Goal: Task Accomplishment & Management: Use online tool/utility

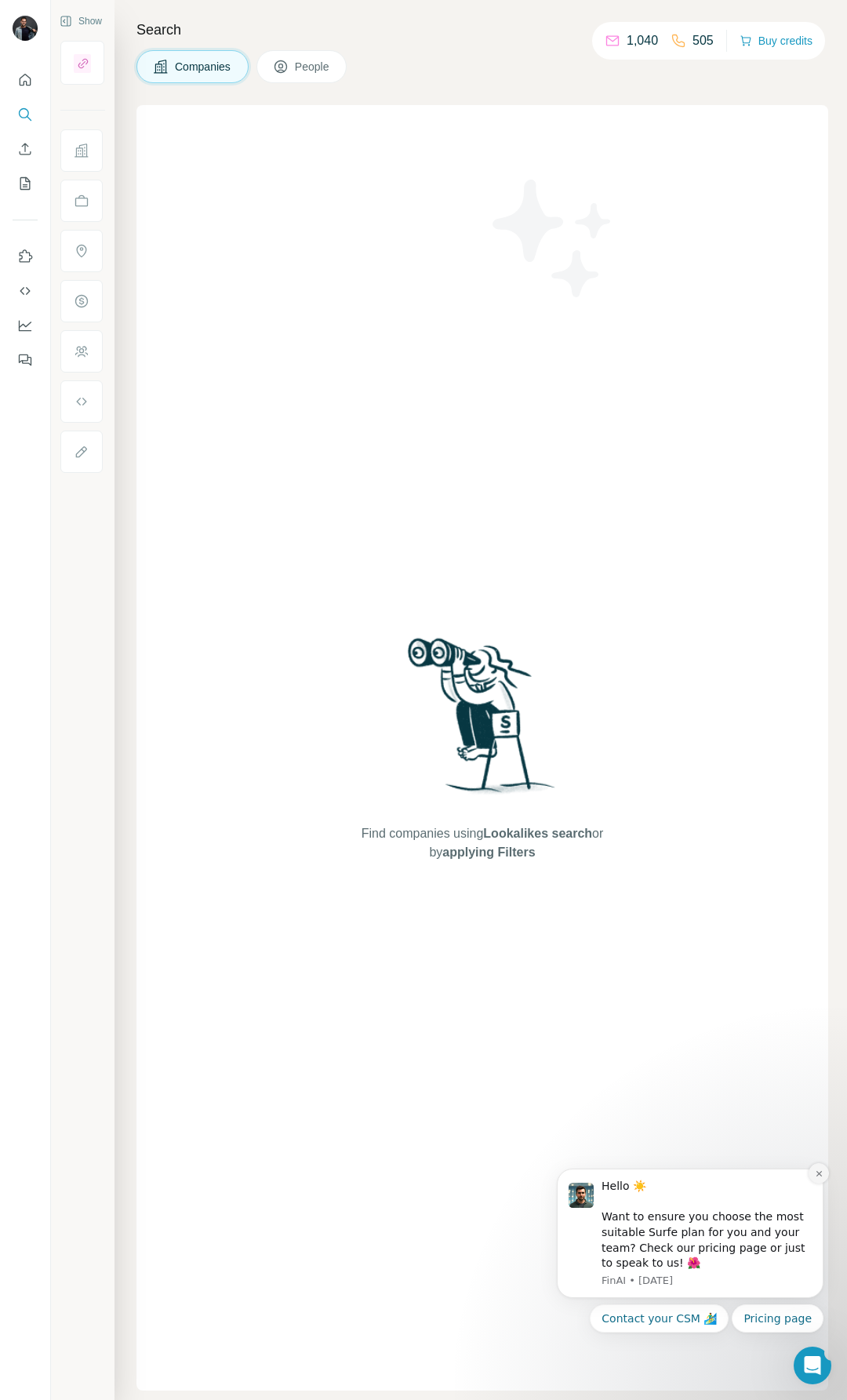
click at [818, 1023] on icon "Dismiss notification" at bounding box center [819, 1174] width 8 height 8
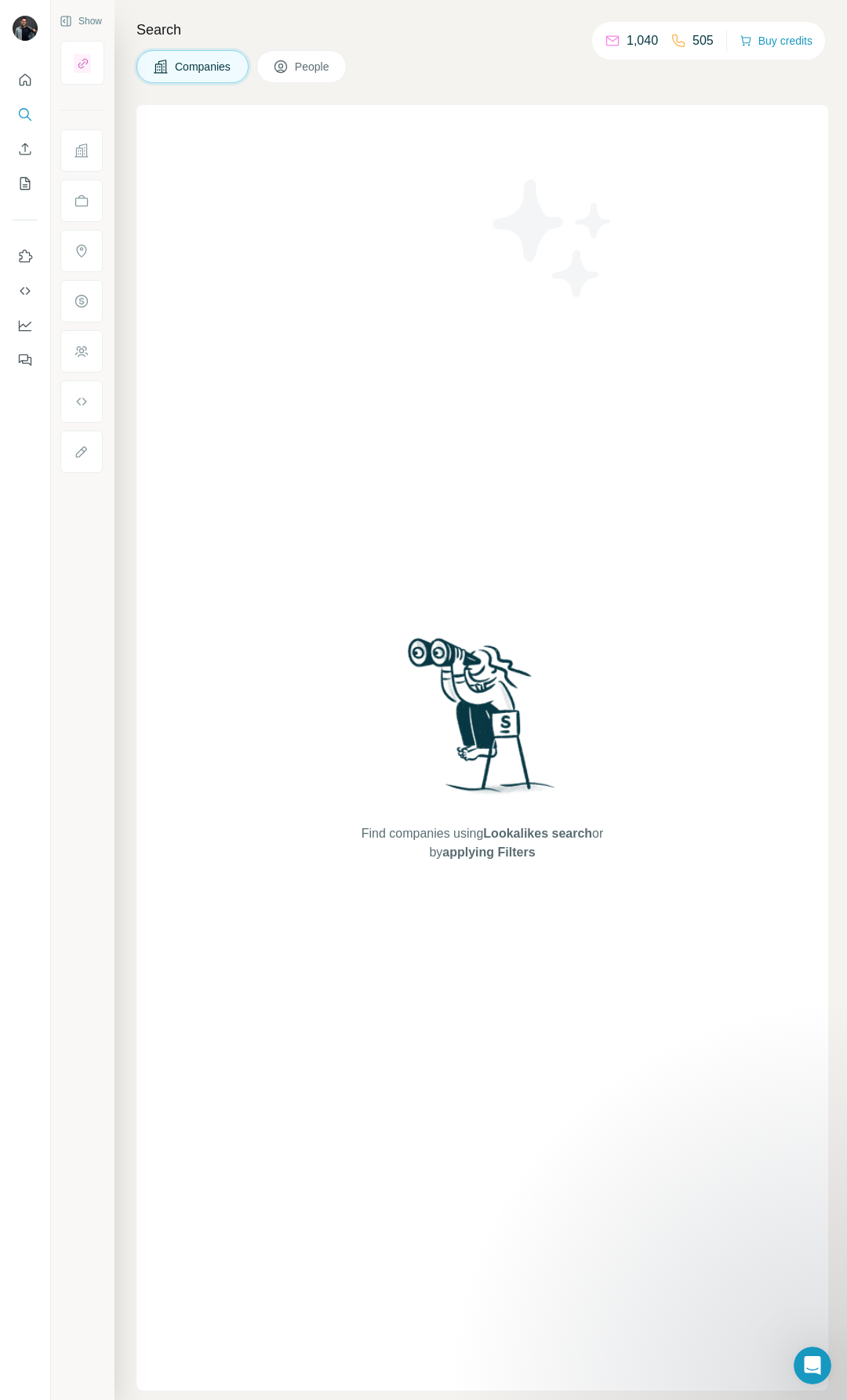
click at [679, 35] on div "505" at bounding box center [691, 40] width 43 height 19
click at [627, 36] on p "1,040" at bounding box center [642, 40] width 31 height 19
drag, startPoint x: 437, startPoint y: 66, endPoint x: 423, endPoint y: 72, distance: 15.2
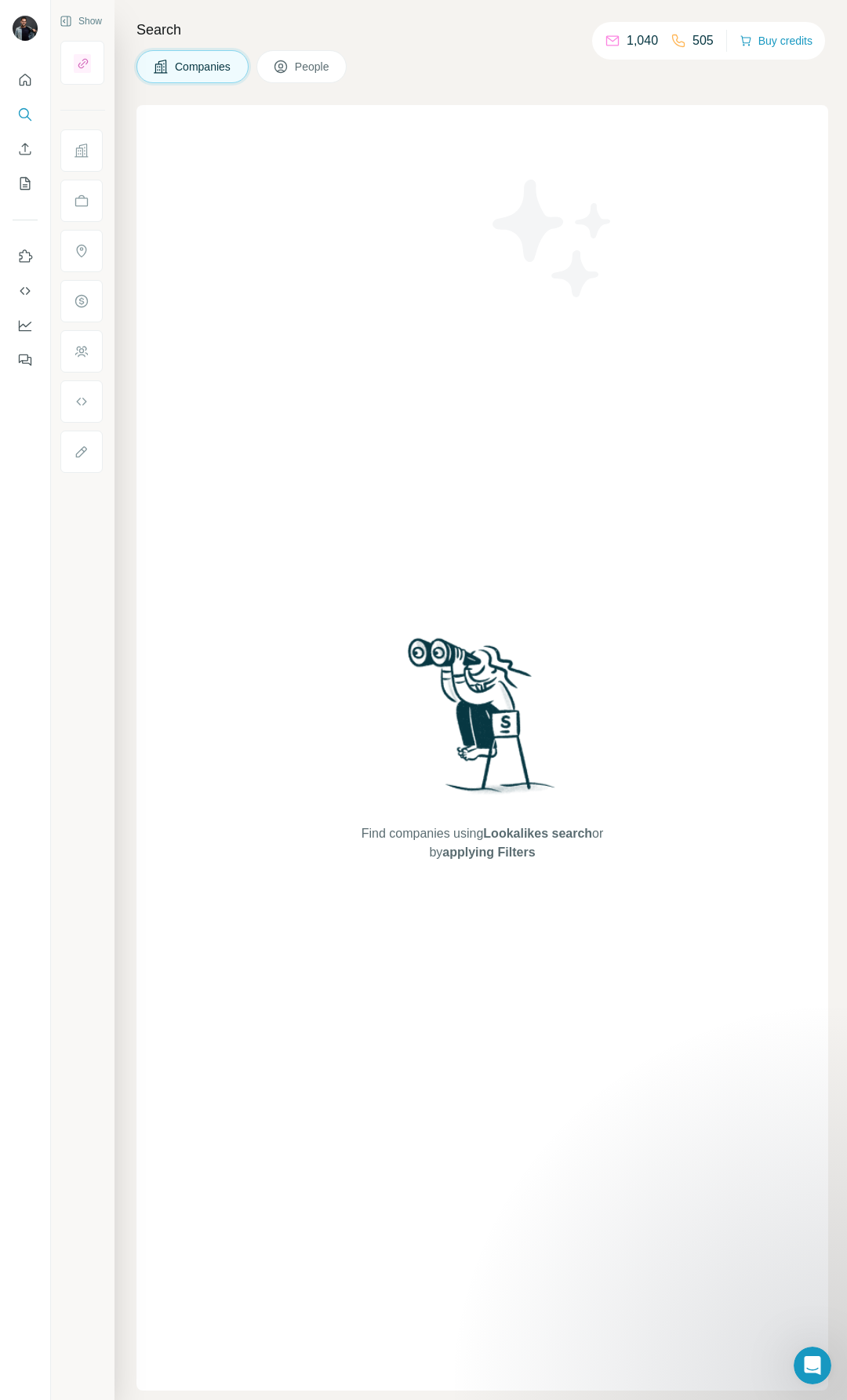
click at [431, 67] on div "Companies People" at bounding box center [482, 66] width 691 height 33
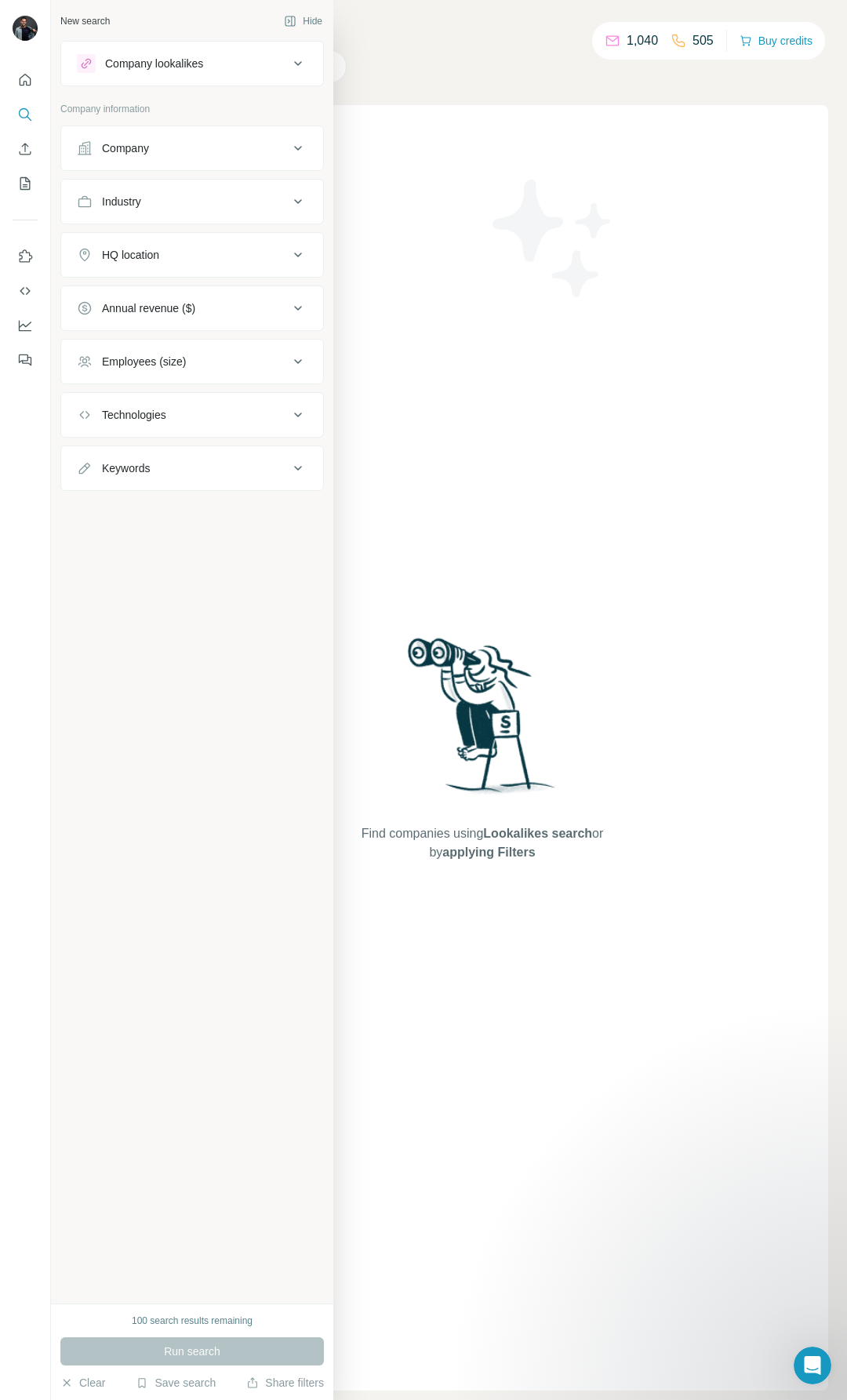
click at [170, 1023] on div "100 search results remaining" at bounding box center [193, 1321] width 121 height 14
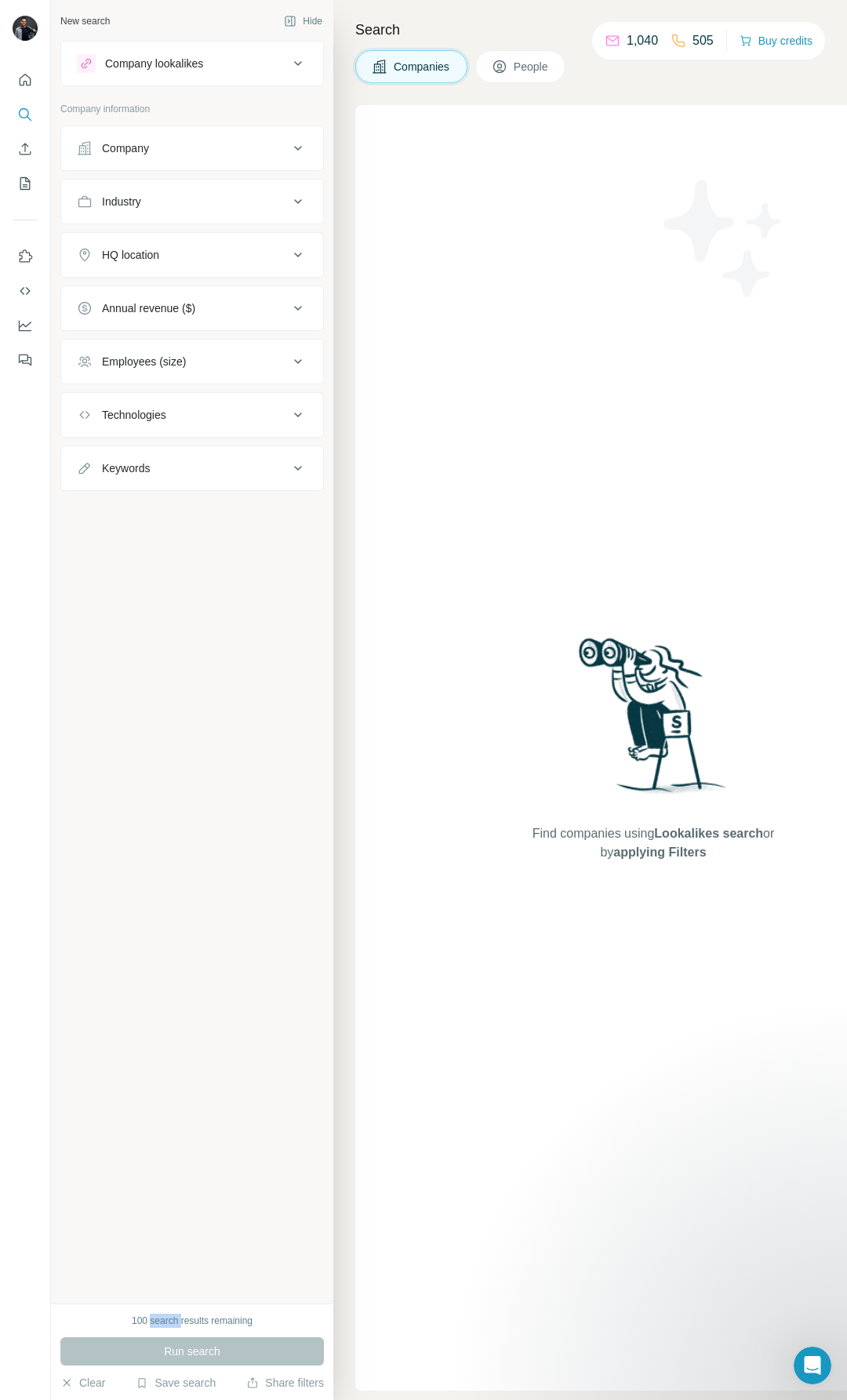
click at [170, 1023] on div "100 search results remaining" at bounding box center [193, 1321] width 121 height 14
click at [178, 1023] on div "New search Hide Company lookalikes Company information Company Industry HQ loca…" at bounding box center [193, 652] width 283 height 1304
click at [222, 76] on button "Company lookalikes" at bounding box center [192, 63] width 262 height 38
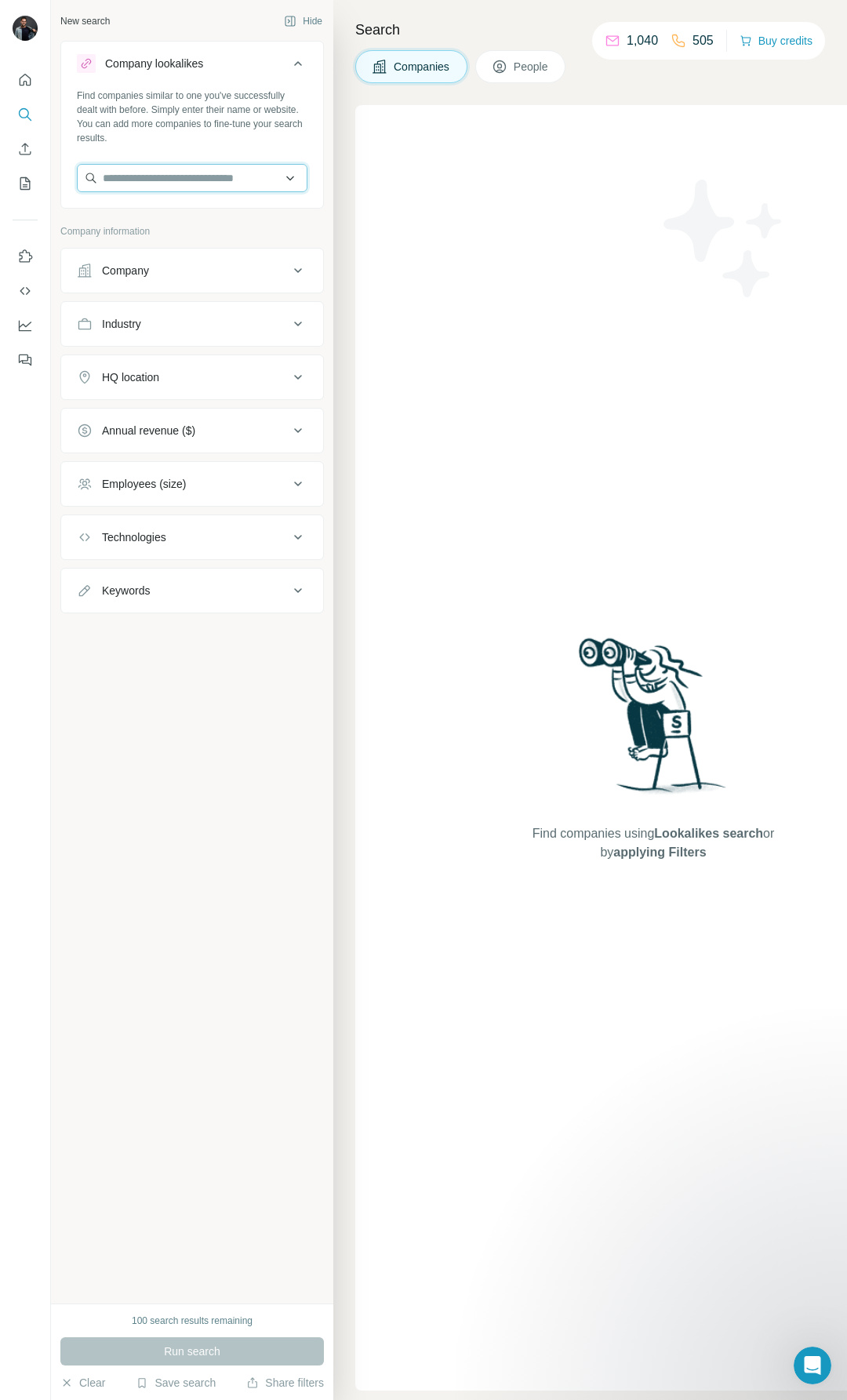
click at [217, 183] on input "text" at bounding box center [192, 178] width 230 height 29
click at [21, 139] on button "Enrich CSV" at bounding box center [25, 149] width 25 height 29
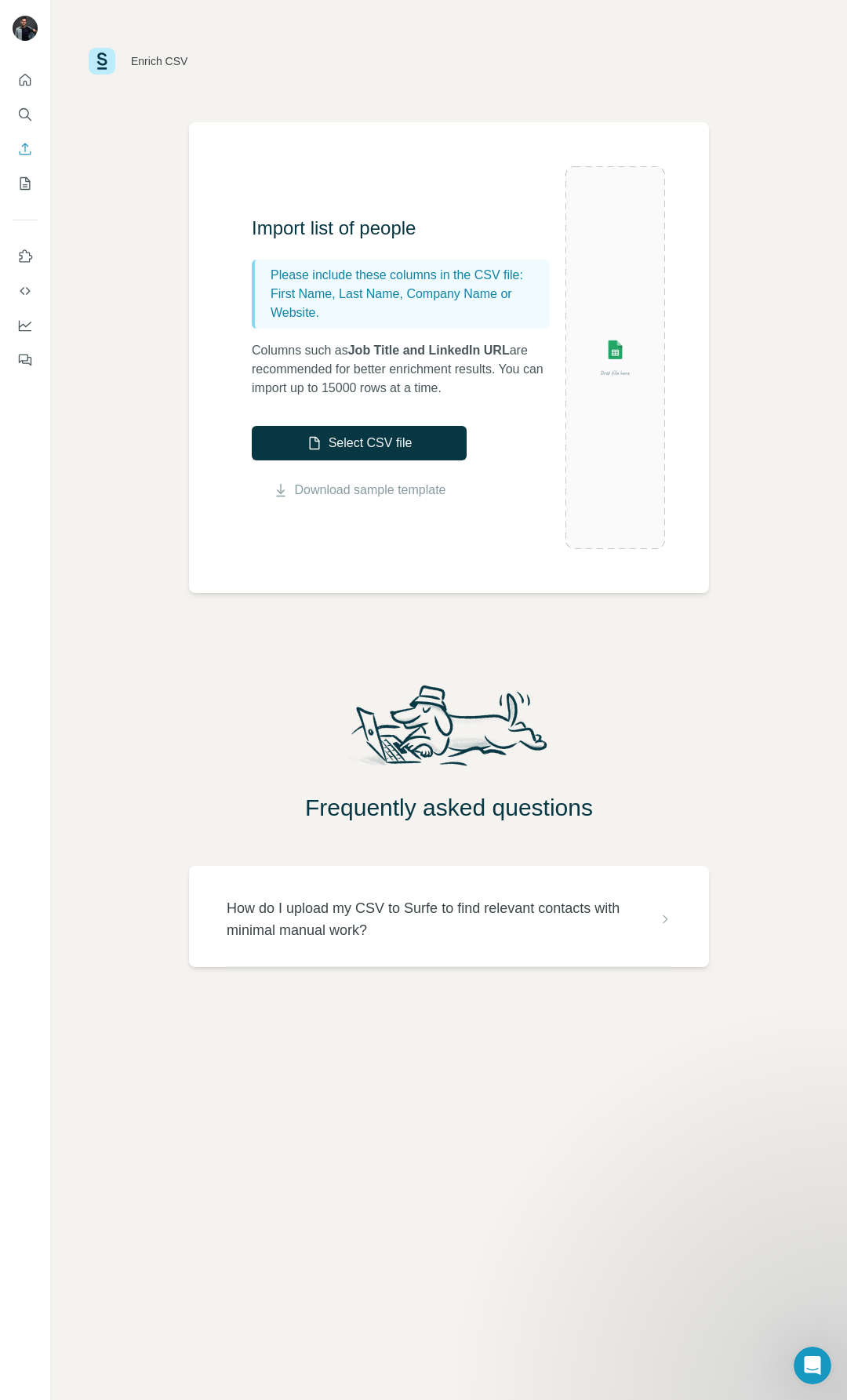
click at [455, 159] on div "Import list of people Please include these columns in the CSV file: First Name,…" at bounding box center [449, 357] width 520 height 470
